Goal: Entertainment & Leisure: Consume media (video, audio)

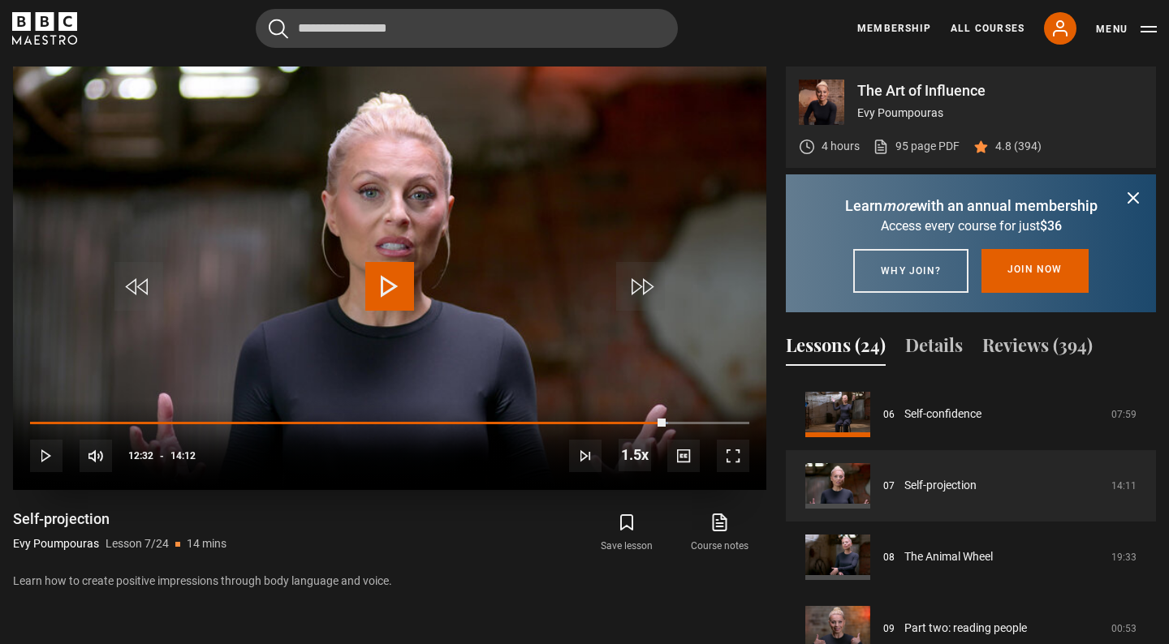
scroll to position [682, 0]
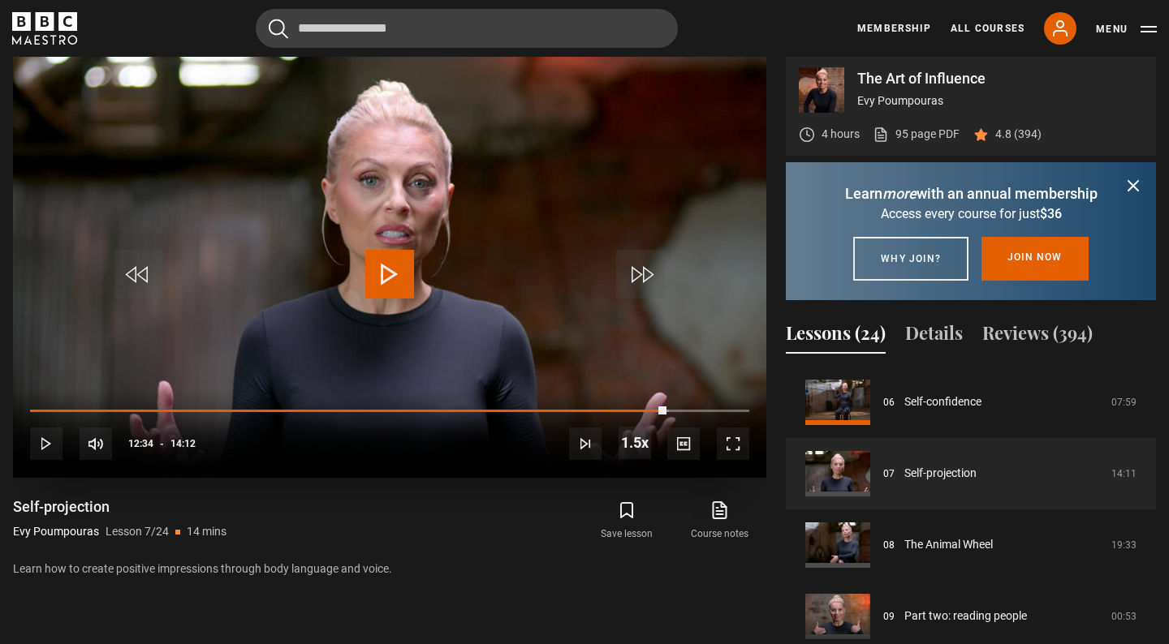
click at [368, 276] on span "Video Player" at bounding box center [389, 274] width 49 height 49
click at [41, 407] on div "10s Skip Back 10 seconds Pause 10s Skip Forward 10 seconds Loaded : 92.33% 12:5…" at bounding box center [389, 434] width 753 height 90
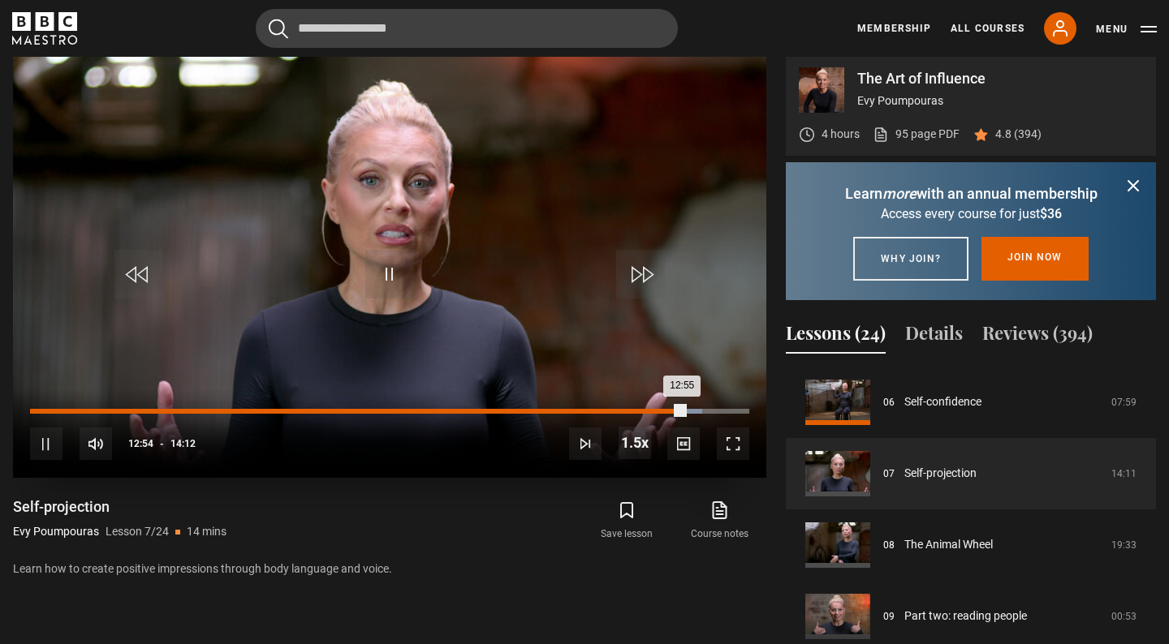
click at [44, 409] on div "Loaded : 93.42% 00:16 12:55" at bounding box center [389, 411] width 719 height 5
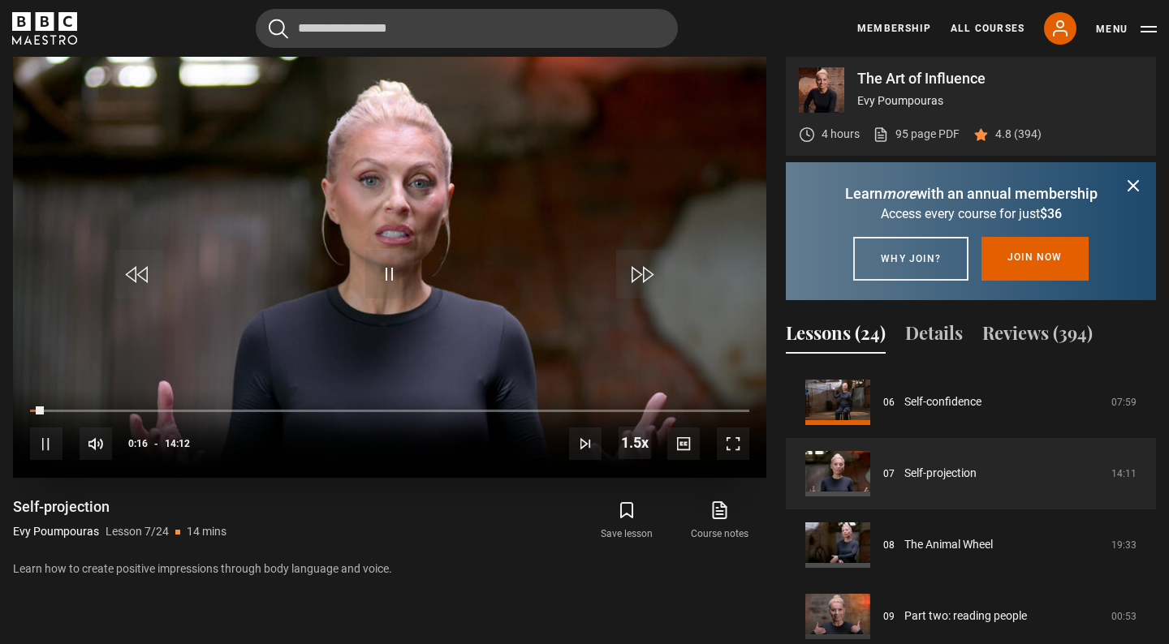
click at [338, 236] on video "Video Player" at bounding box center [389, 266] width 753 height 424
click at [405, 291] on span "Video Player" at bounding box center [389, 274] width 49 height 49
click at [1132, 185] on icon "submit" at bounding box center [1133, 186] width 10 height 10
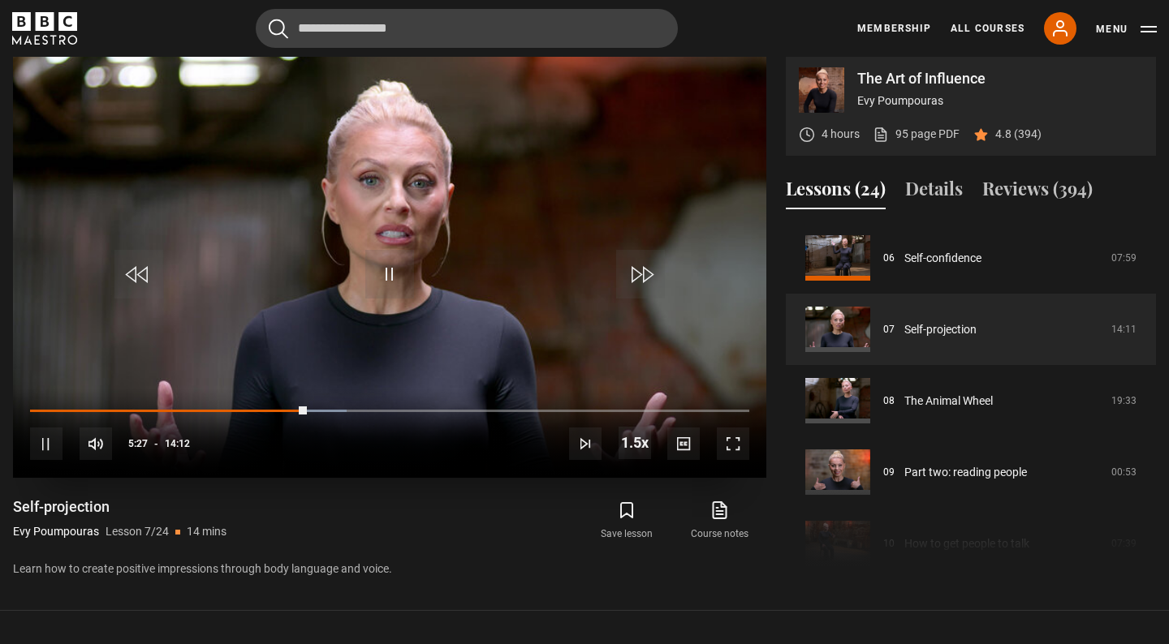
click at [52, 433] on span "Video Player" at bounding box center [46, 444] width 32 height 32
click at [382, 260] on span "Video Player" at bounding box center [389, 274] width 49 height 49
click at [384, 264] on span "Video Player" at bounding box center [389, 274] width 49 height 49
click at [463, 307] on video "Video Player" at bounding box center [389, 266] width 753 height 424
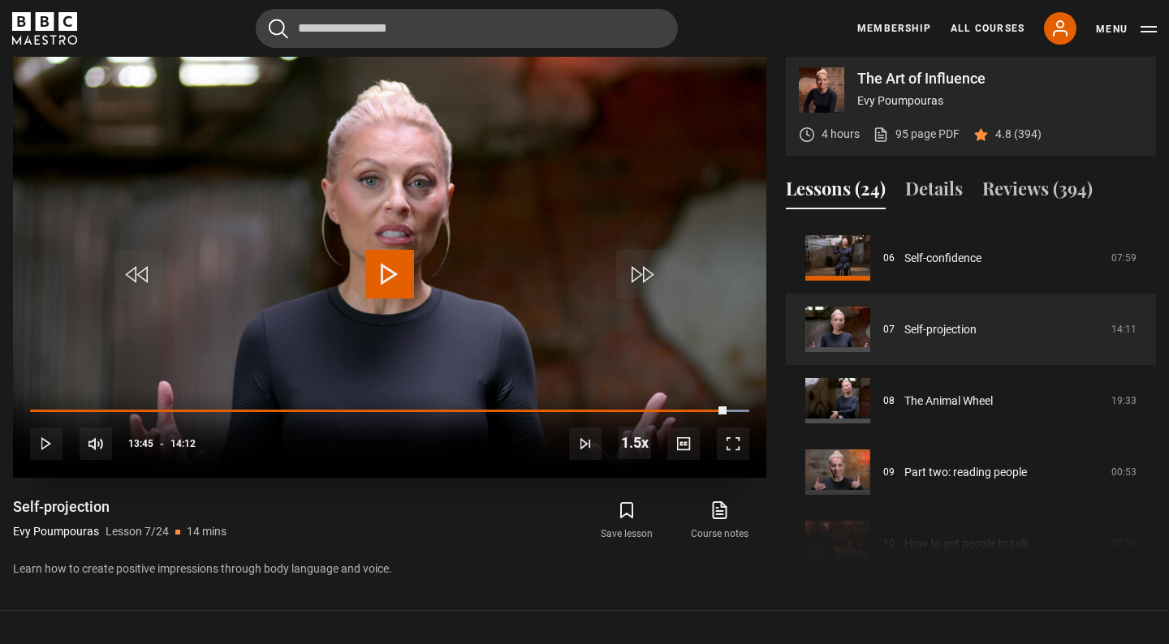
click at [402, 270] on span "Video Player" at bounding box center [389, 274] width 49 height 49
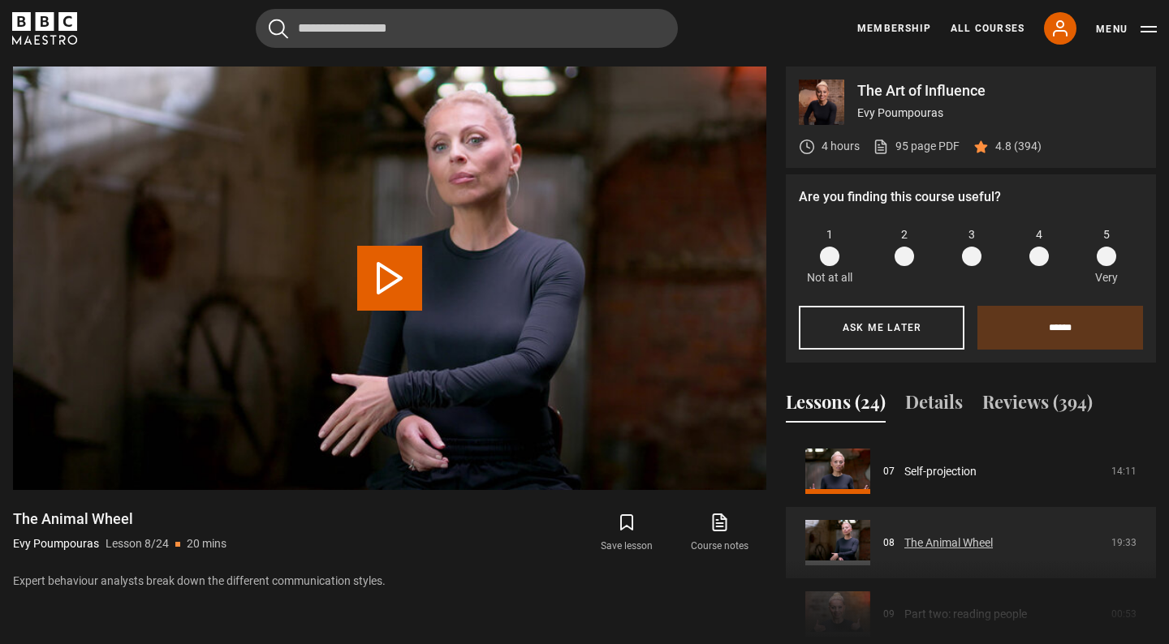
click at [904, 541] on link "The Animal Wheel" at bounding box center [948, 543] width 88 height 17
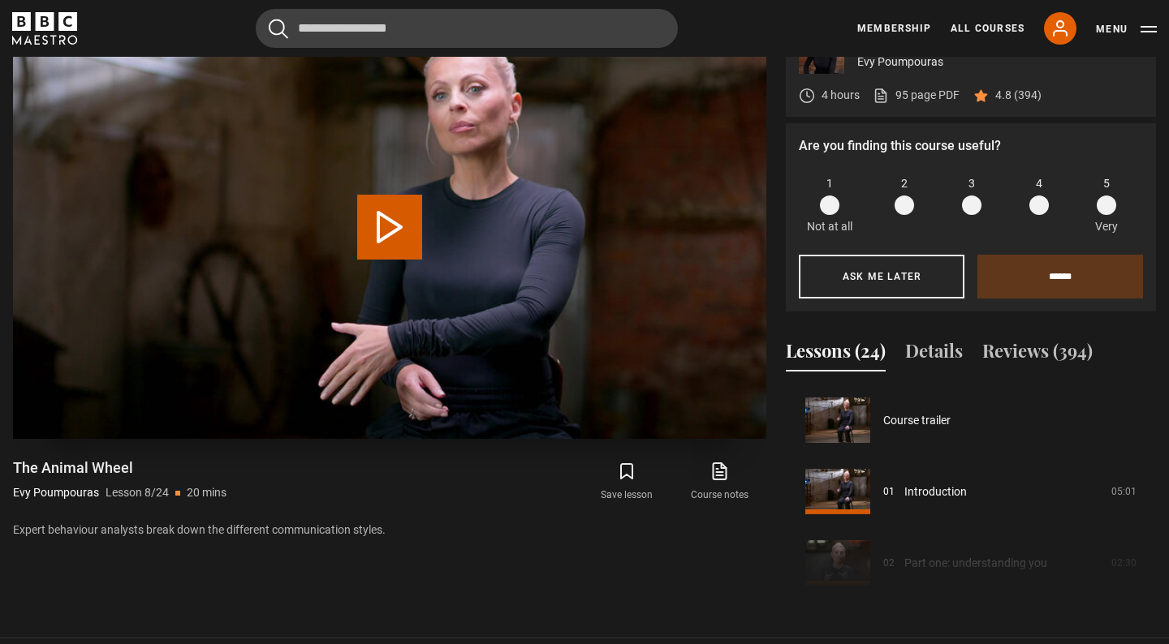
scroll to position [500, 0]
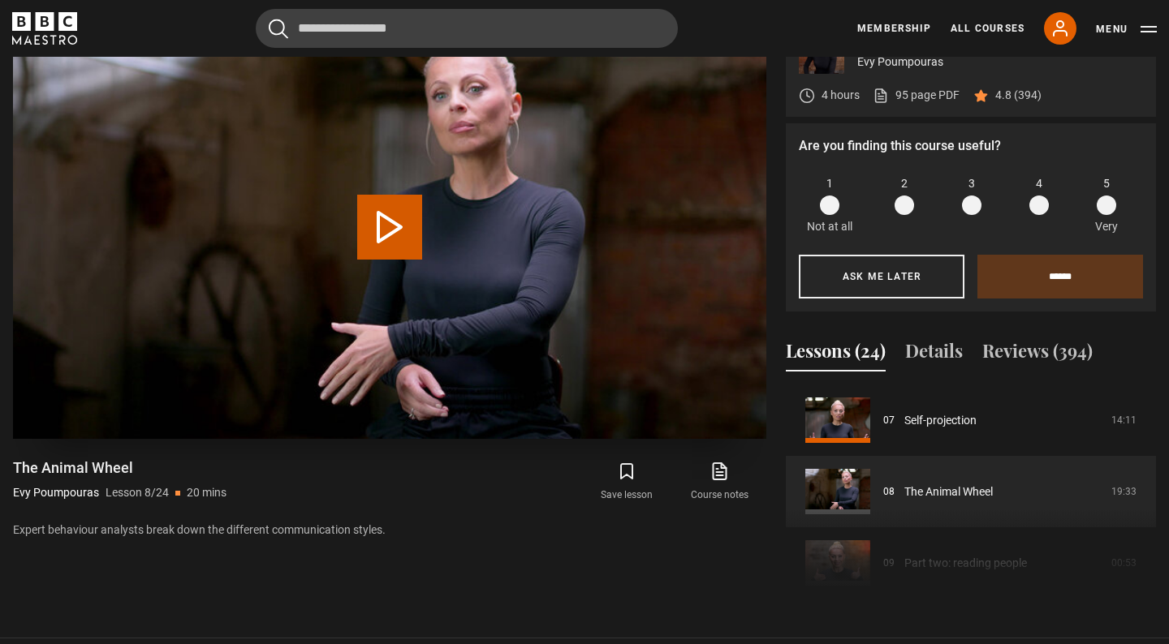
click at [400, 230] on button "Play Lesson The Animal Wheel" at bounding box center [389, 227] width 65 height 65
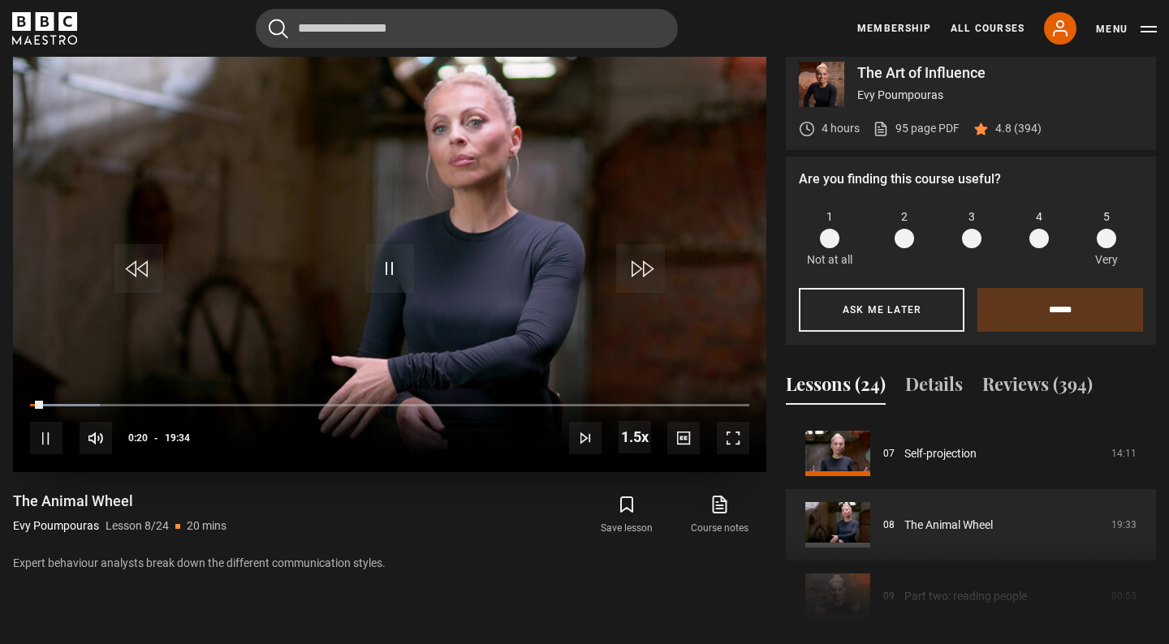
scroll to position [682, 0]
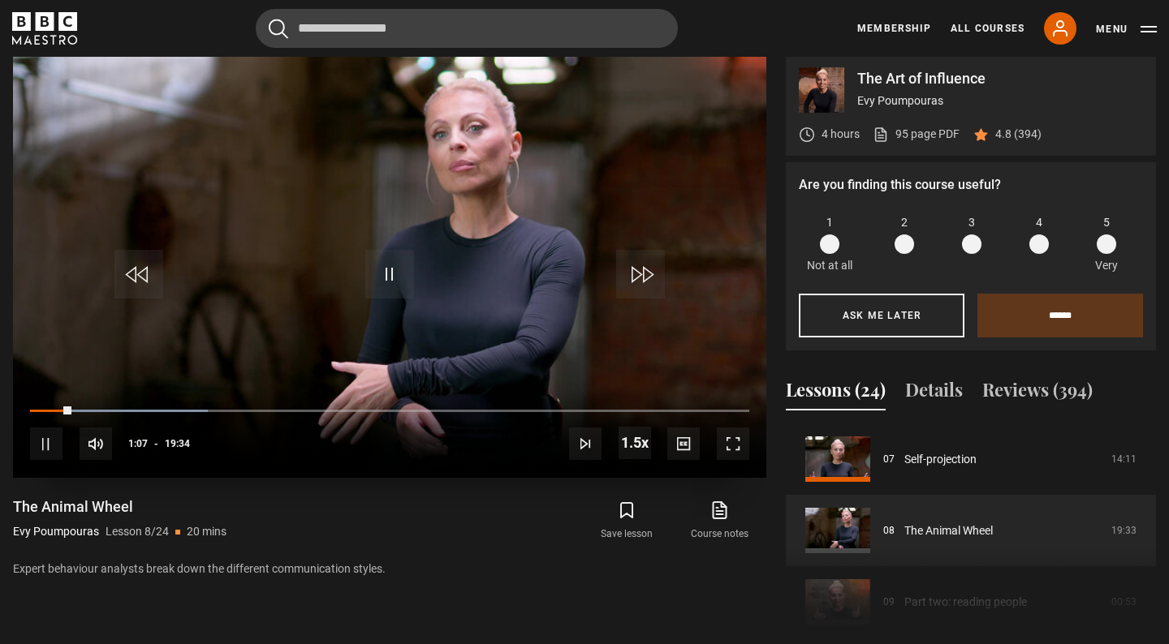
click at [387, 278] on span "Video Player" at bounding box center [389, 274] width 49 height 49
click at [479, 334] on video "Video Player" at bounding box center [389, 266] width 753 height 424
click at [423, 127] on video "Video Player" at bounding box center [389, 266] width 753 height 424
click at [404, 264] on span "Video Player" at bounding box center [389, 274] width 49 height 49
click at [45, 446] on span "Video Player" at bounding box center [46, 444] width 32 height 32
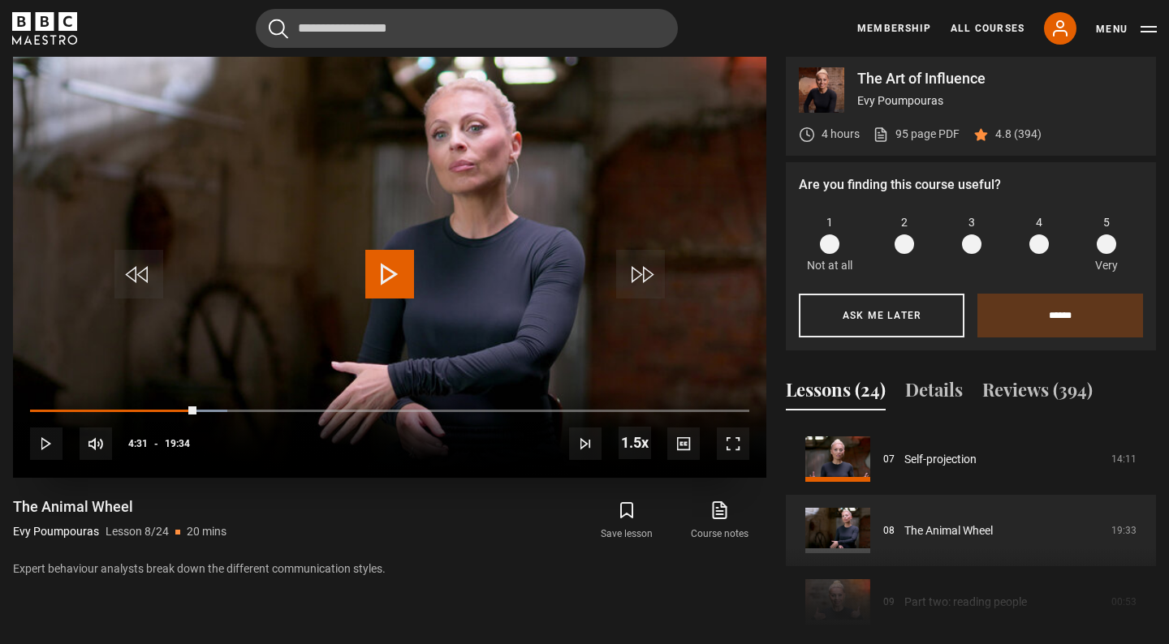
click at [45, 446] on span "Video Player" at bounding box center [46, 444] width 32 height 32
click at [45, 447] on span "Video Player" at bounding box center [46, 444] width 32 height 32
